Goal: Task Accomplishment & Management: Manage account settings

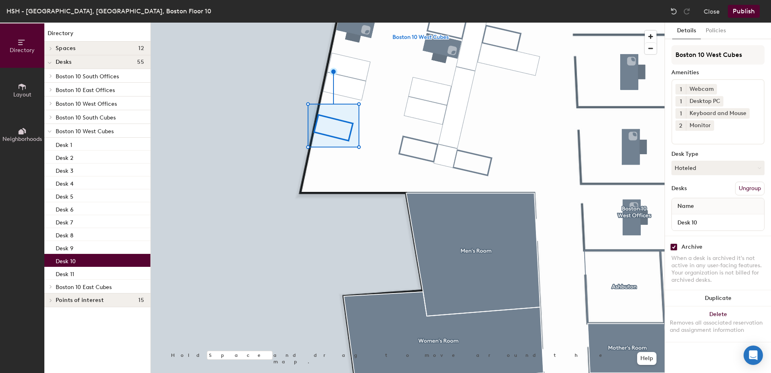
click at [678, 126] on button "2" at bounding box center [680, 125] width 10 height 10
click at [681, 111] on div "1" at bounding box center [680, 115] width 10 height 10
click at [717, 100] on icon at bounding box center [719, 101] width 6 height 6
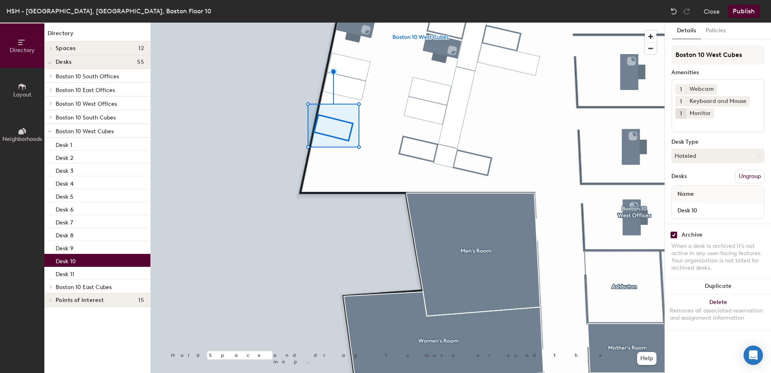
click at [687, 123] on input at bounding box center [711, 124] width 73 height 10
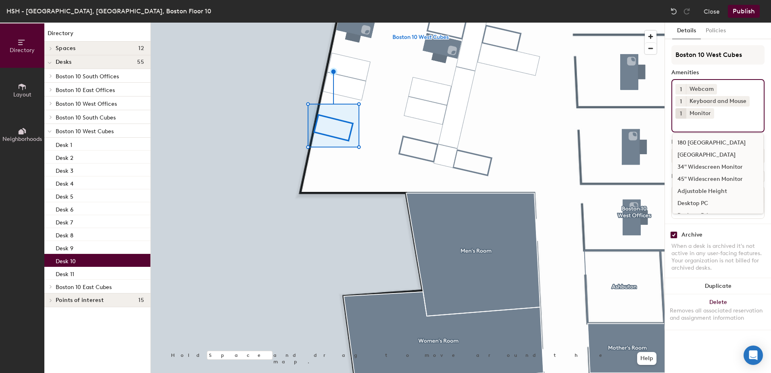
click at [689, 152] on div "[GEOGRAPHIC_DATA]" at bounding box center [718, 155] width 91 height 12
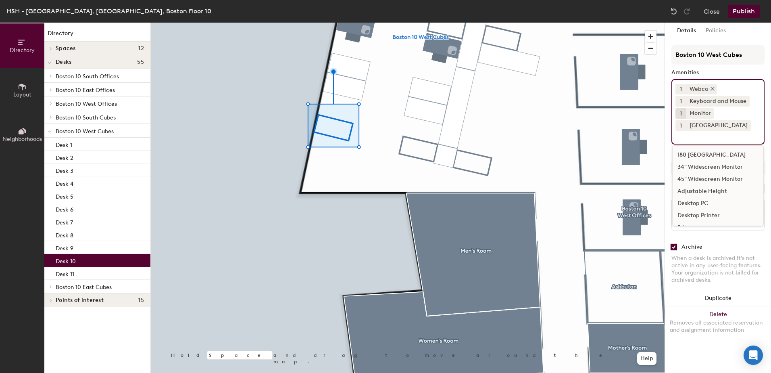
click at [711, 88] on icon at bounding box center [713, 89] width 6 height 6
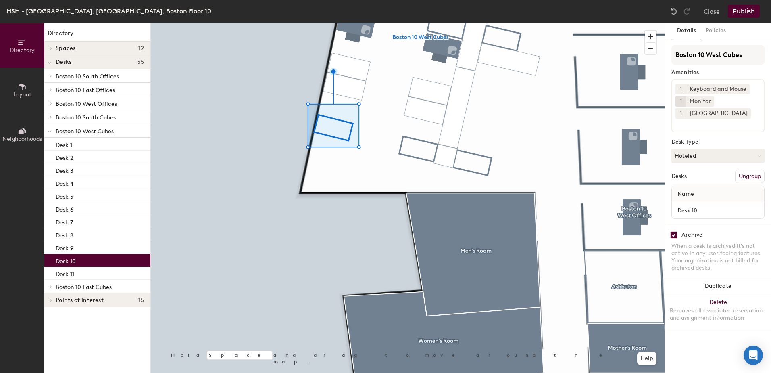
click at [674, 232] on input "checkbox" at bounding box center [673, 234] width 7 height 7
checkbox input "false"
click at [742, 10] on button "Publish" at bounding box center [744, 11] width 32 height 13
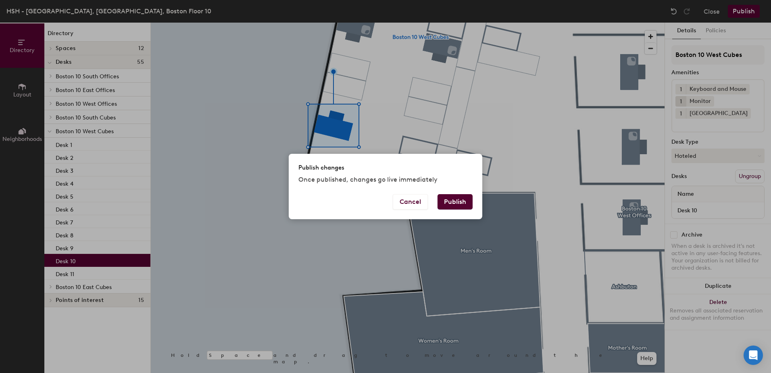
click at [455, 195] on button "Publish" at bounding box center [455, 201] width 35 height 15
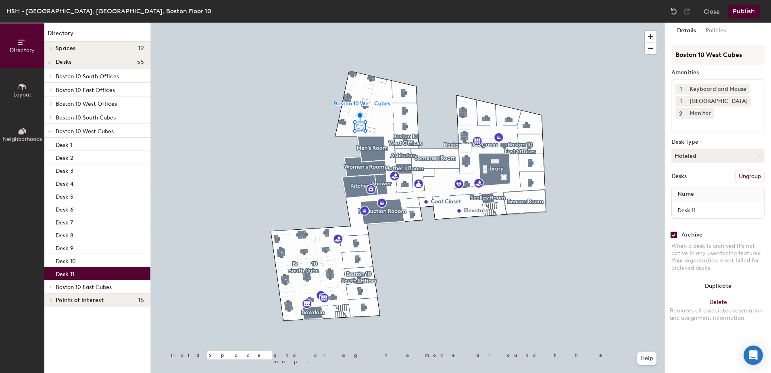
click at [682, 114] on span "2" at bounding box center [680, 113] width 3 height 8
click at [681, 97] on span "1" at bounding box center [681, 101] width 2 height 8
click at [738, 115] on div "1 Keyboard and Mouse 1 1 2 3 4 5 240 Watt Docking Station 2 Monitor" at bounding box center [717, 105] width 93 height 53
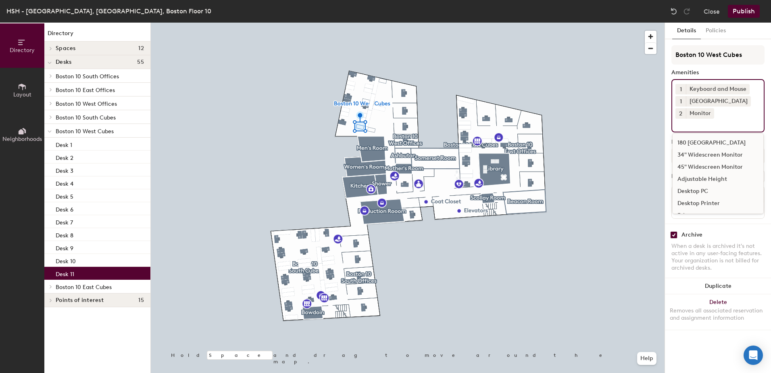
click at [680, 113] on span "2" at bounding box center [680, 113] width 3 height 8
click at [681, 103] on div "1" at bounding box center [680, 103] width 10 height 10
click at [748, 102] on icon at bounding box center [746, 100] width 3 height 3
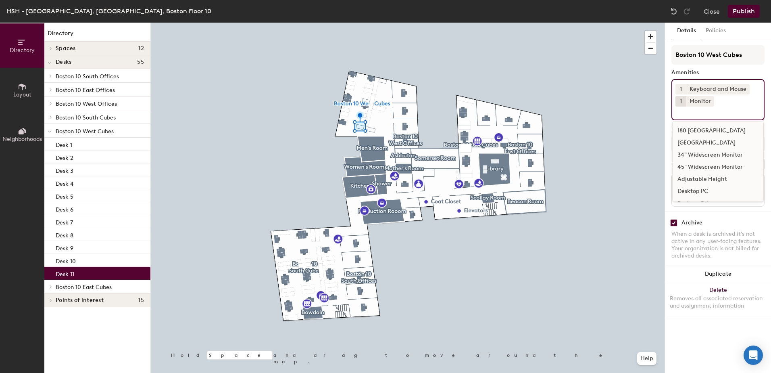
click at [723, 100] on div "1 Keyboard and Mouse 1 Monitor 180 Watt Docking Station 240 Watt Docking Statio…" at bounding box center [717, 99] width 93 height 41
type input "h"
click at [704, 153] on div "HDMI Access" at bounding box center [718, 155] width 91 height 12
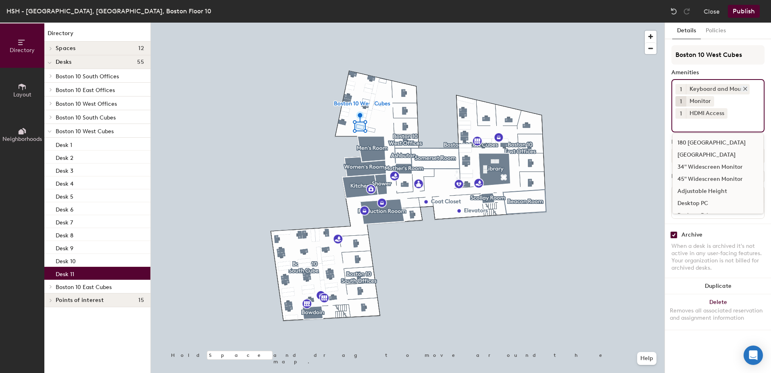
click at [745, 89] on icon at bounding box center [745, 89] width 6 height 6
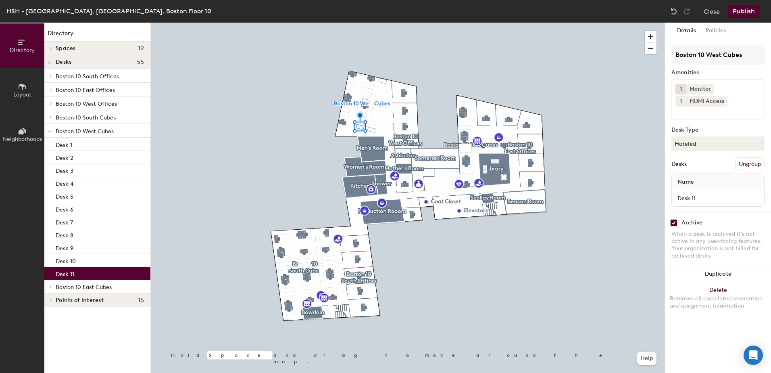
click at [736, 12] on button "Publish" at bounding box center [744, 11] width 32 height 13
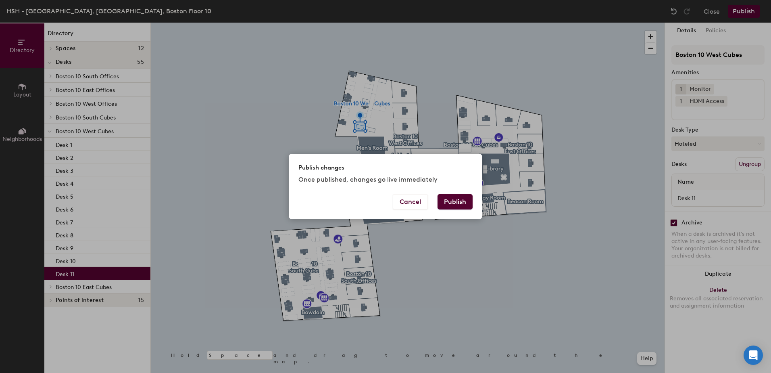
click at [462, 204] on button "Publish" at bounding box center [455, 201] width 35 height 15
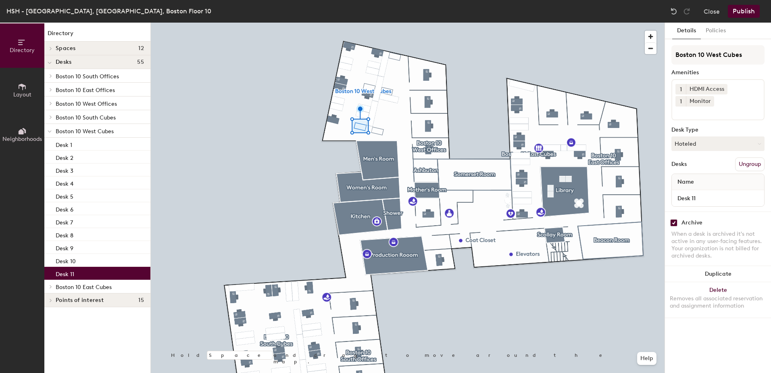
click at [677, 220] on input "checkbox" at bounding box center [673, 222] width 7 height 7
checkbox input "false"
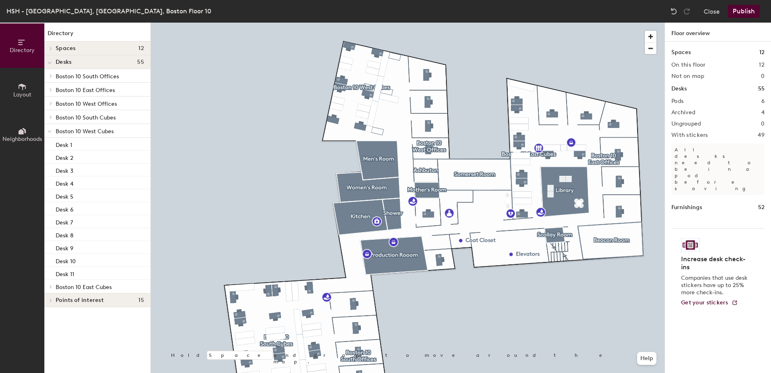
click at [741, 13] on button "Publish" at bounding box center [744, 11] width 32 height 13
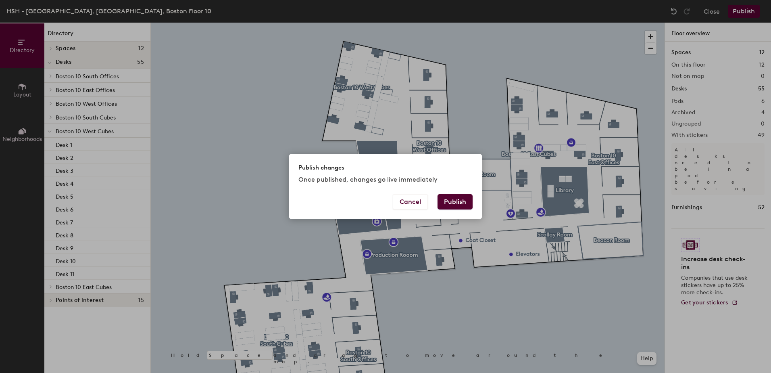
click at [450, 204] on button "Publish" at bounding box center [455, 201] width 35 height 15
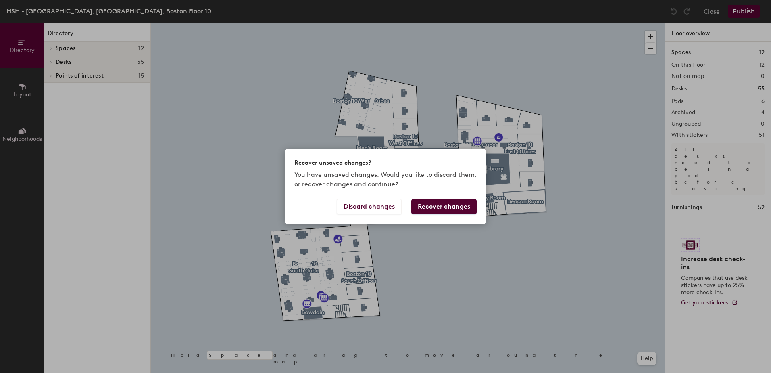
click at [438, 210] on button "Recover changes" at bounding box center [443, 206] width 65 height 15
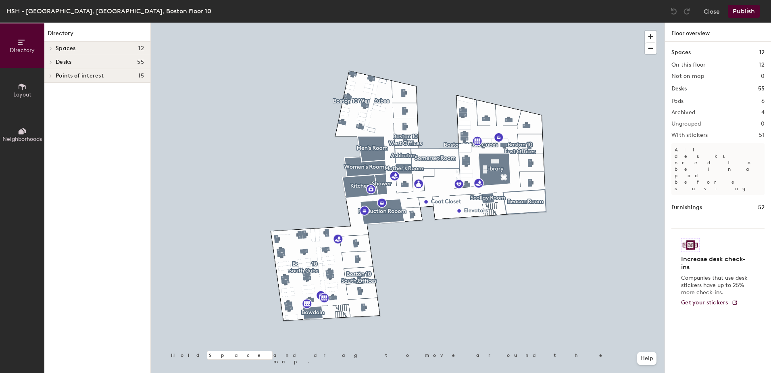
click at [359, 23] on div at bounding box center [408, 23] width 514 height 0
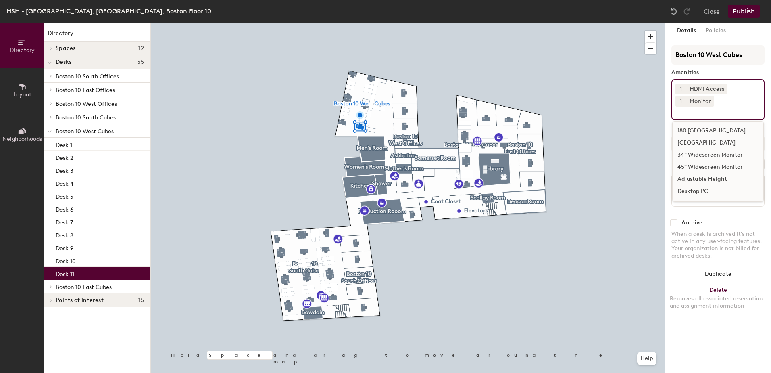
click at [719, 114] on input at bounding box center [711, 111] width 73 height 10
click at [705, 129] on div "180 [GEOGRAPHIC_DATA]" at bounding box center [718, 131] width 91 height 12
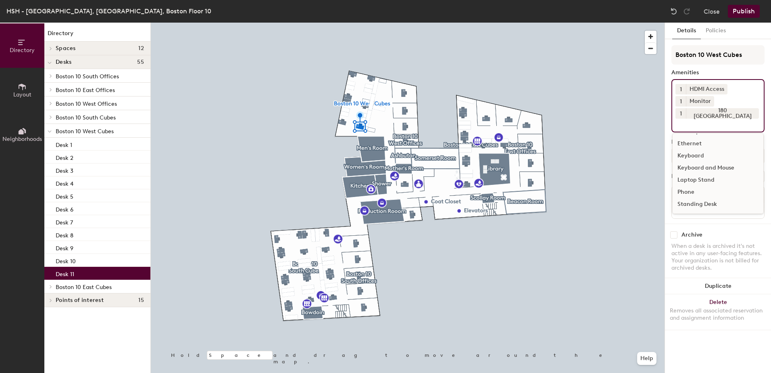
scroll to position [81, 0]
click at [712, 159] on div "Keyboard and Mouse" at bounding box center [718, 159] width 91 height 12
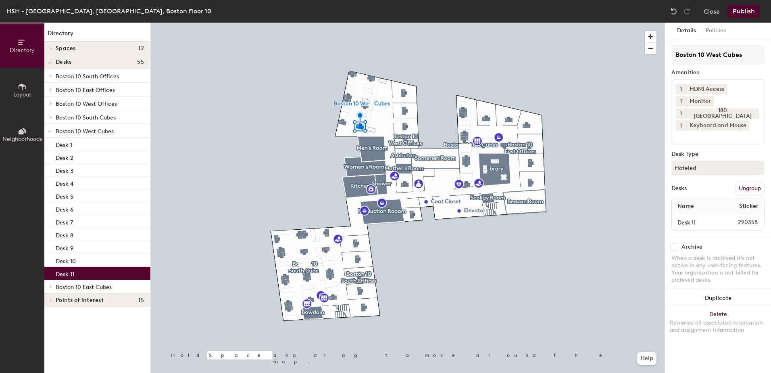
click at [740, 10] on button "Publish" at bounding box center [744, 11] width 32 height 13
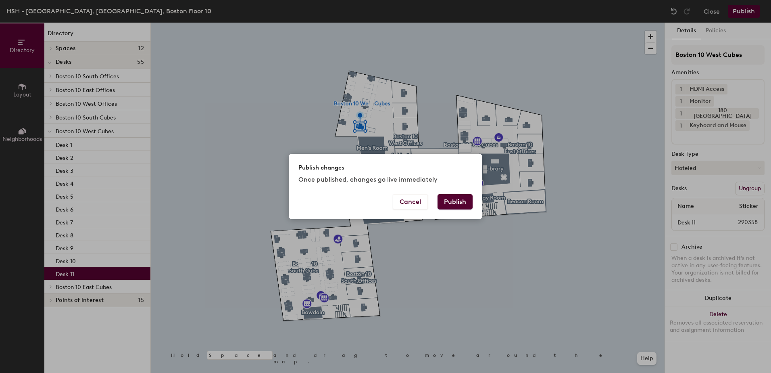
click at [461, 200] on button "Publish" at bounding box center [455, 201] width 35 height 15
